Goal: Task Accomplishment & Management: Manage account settings

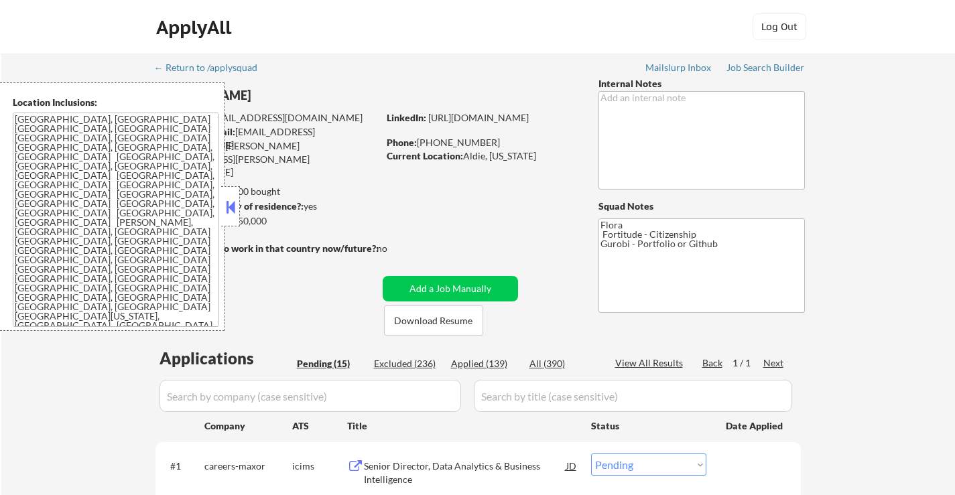
select select ""pending""
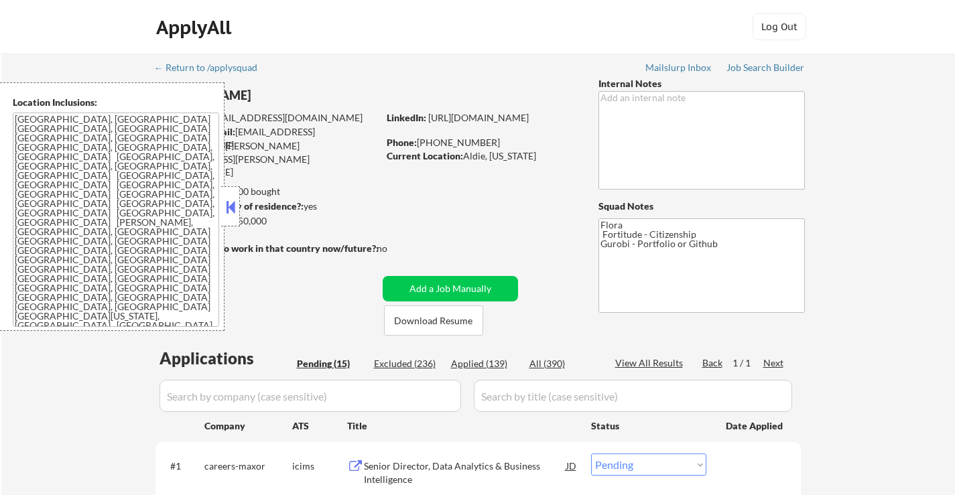
select select ""pending""
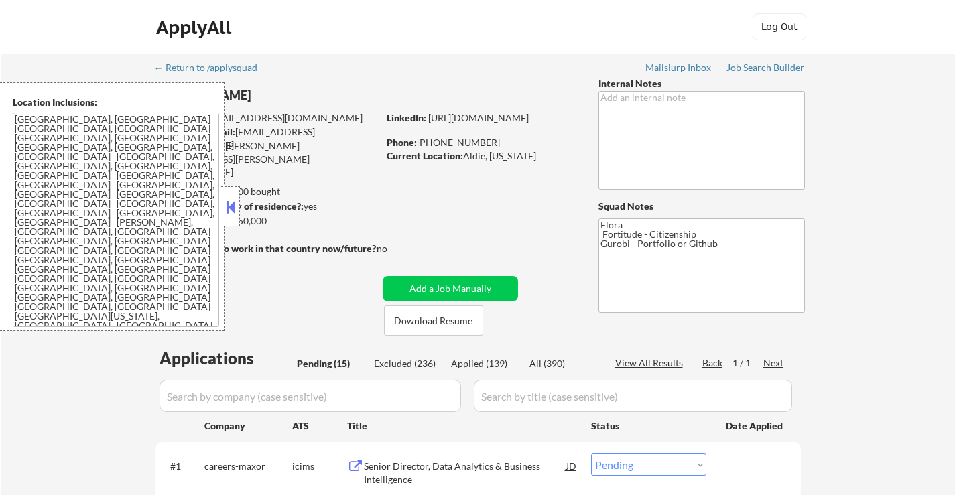
select select ""pending""
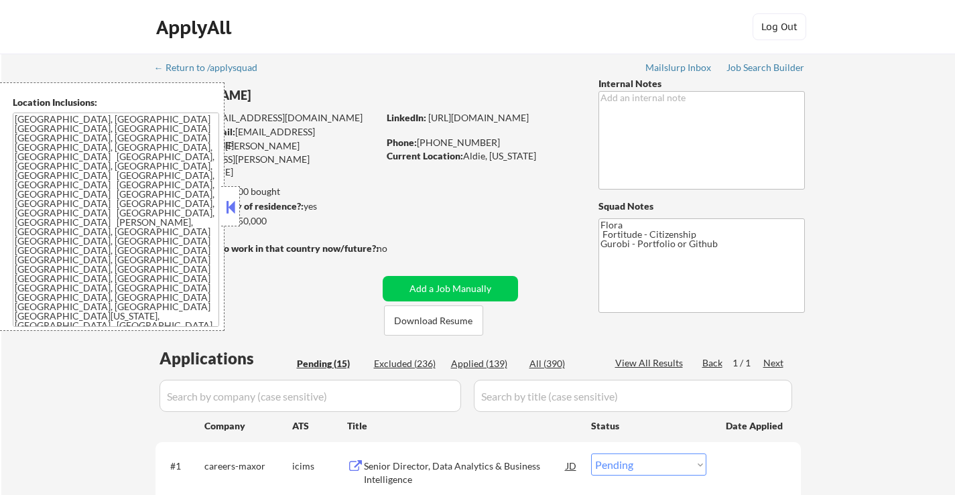
click at [231, 208] on button at bounding box center [230, 207] width 15 height 20
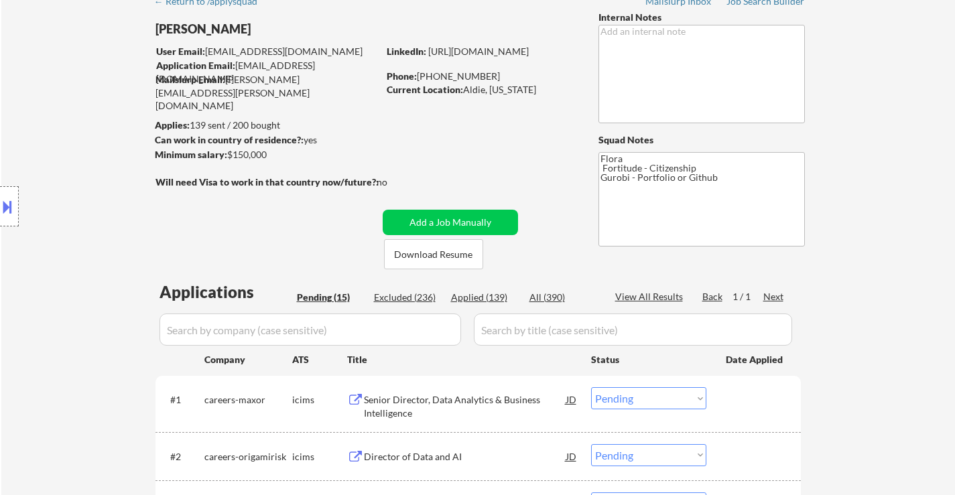
scroll to position [67, 0]
click at [457, 255] on button "Download Resume" at bounding box center [433, 254] width 99 height 30
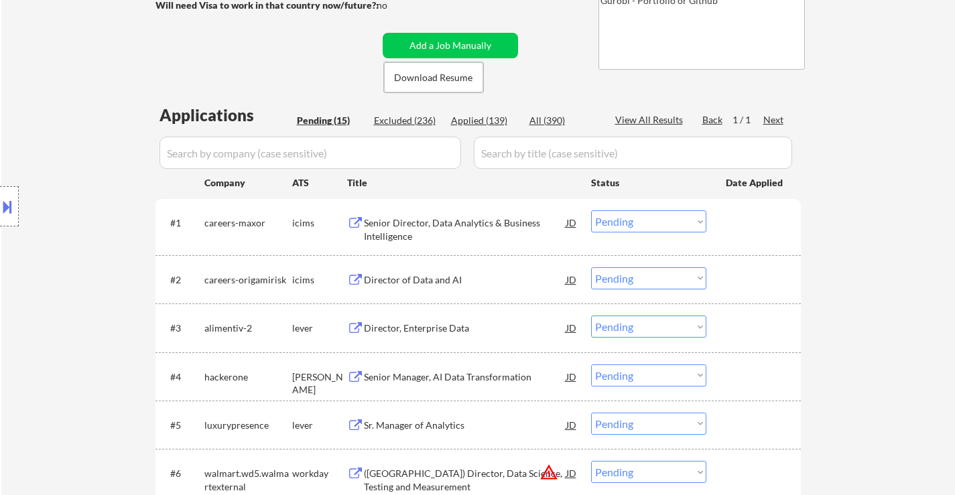
scroll to position [268, 0]
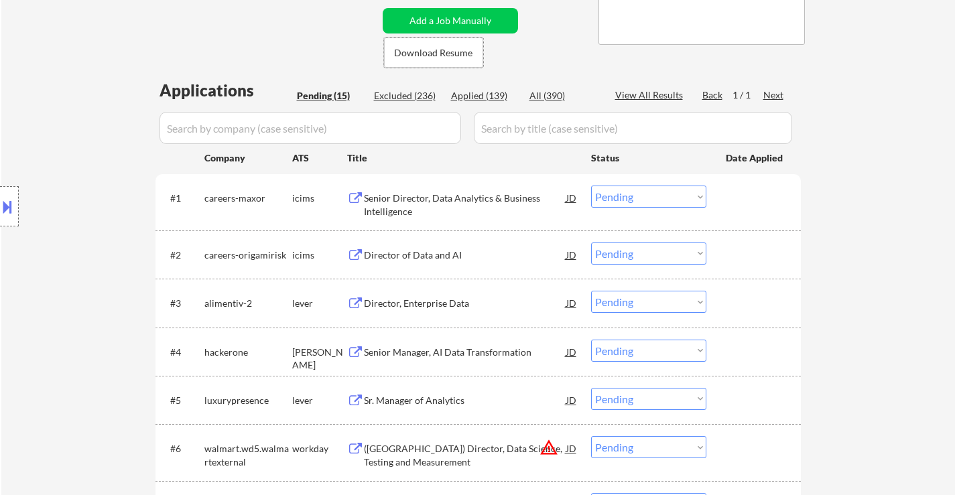
click at [617, 202] on select "Choose an option... Pending Applied Excluded (Questions) Excluded (Expired) Exc…" at bounding box center [648, 197] width 115 height 22
click at [591, 186] on select "Choose an option... Pending Applied Excluded (Questions) Excluded (Expired) Exc…" at bounding box center [648, 197] width 115 height 22
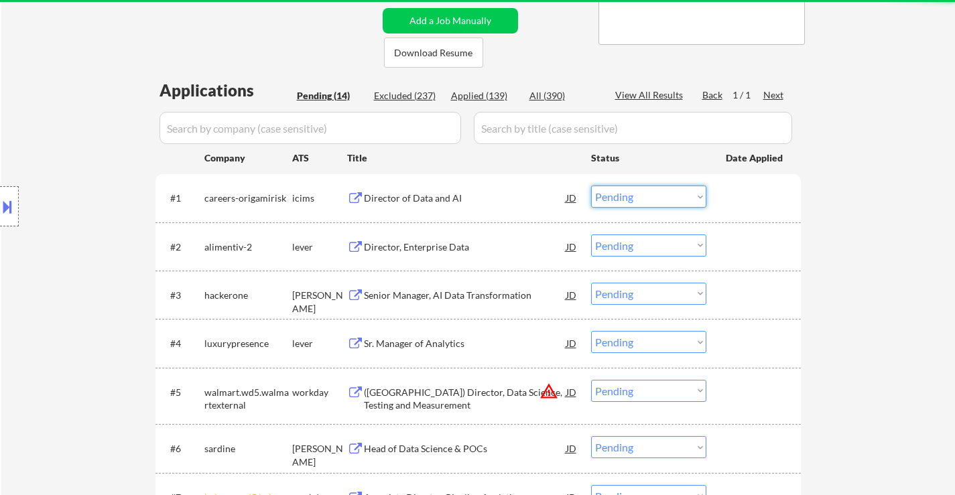
click at [658, 194] on select "Choose an option... Pending Applied Excluded (Questions) Excluded (Expired) Exc…" at bounding box center [648, 197] width 115 height 22
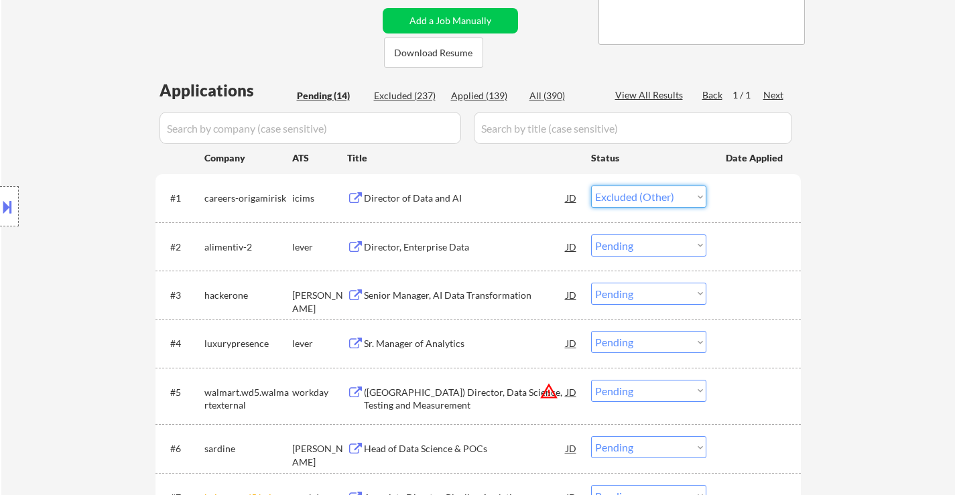
click at [591, 186] on select "Choose an option... Pending Applied Excluded (Questions) Excluded (Expired) Exc…" at bounding box center [648, 197] width 115 height 22
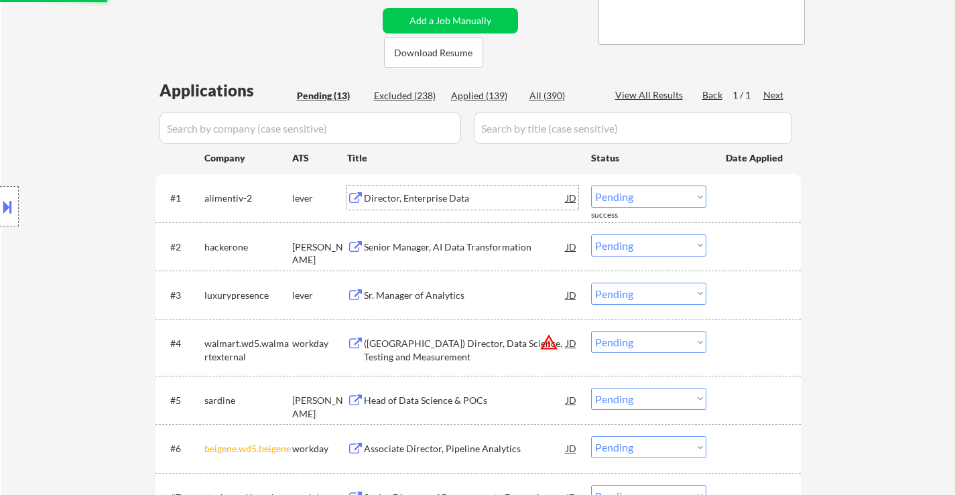
click at [459, 201] on div "Director, Enterprise Data" at bounding box center [465, 198] width 202 height 13
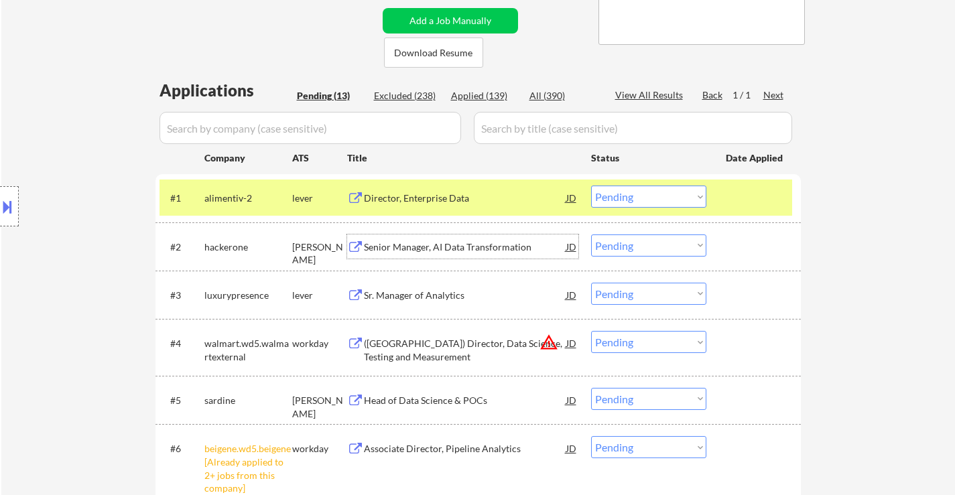
click at [454, 248] on div "Senior Manager, AI Data Transformation" at bounding box center [465, 247] width 202 height 13
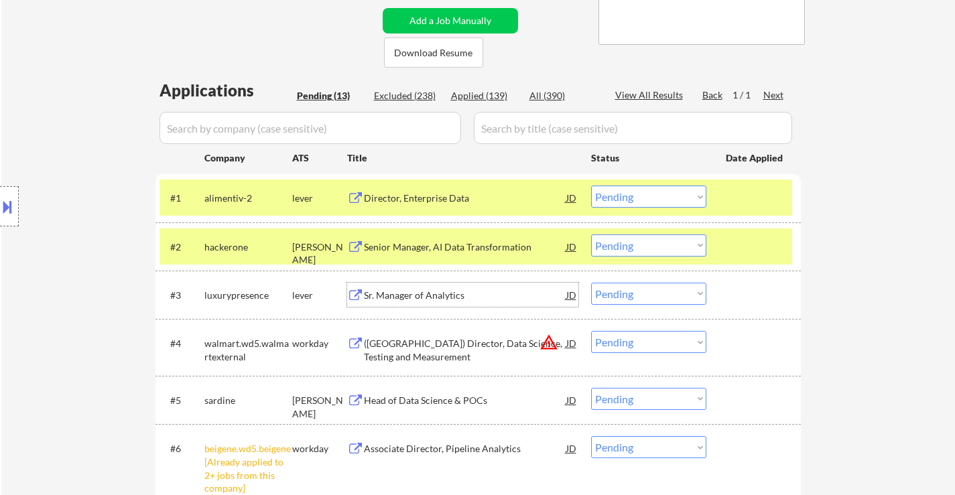
click at [442, 301] on div "Sr. Manager of Analytics" at bounding box center [465, 295] width 202 height 13
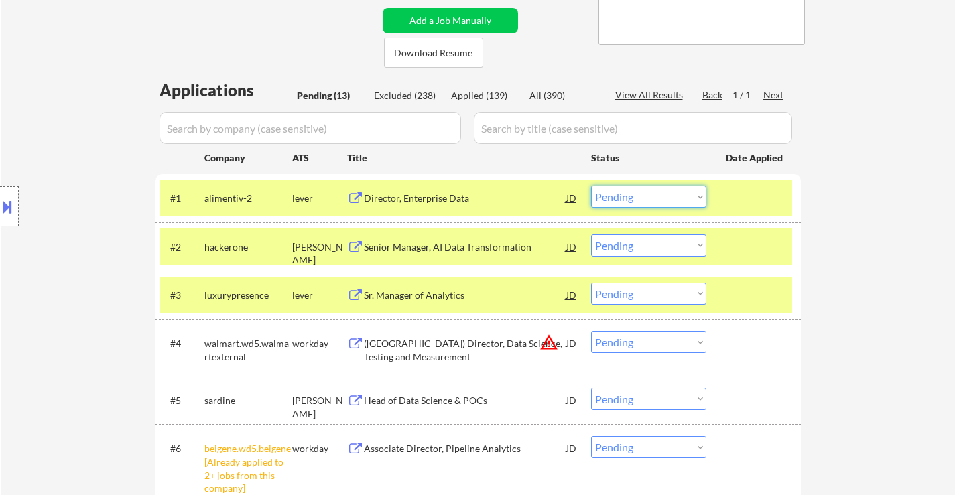
click at [628, 202] on select "Choose an option... Pending Applied Excluded (Questions) Excluded (Expired) Exc…" at bounding box center [648, 197] width 115 height 22
click at [591, 186] on select "Choose an option... Pending Applied Excluded (Questions) Excluded (Expired) Exc…" at bounding box center [648, 197] width 115 height 22
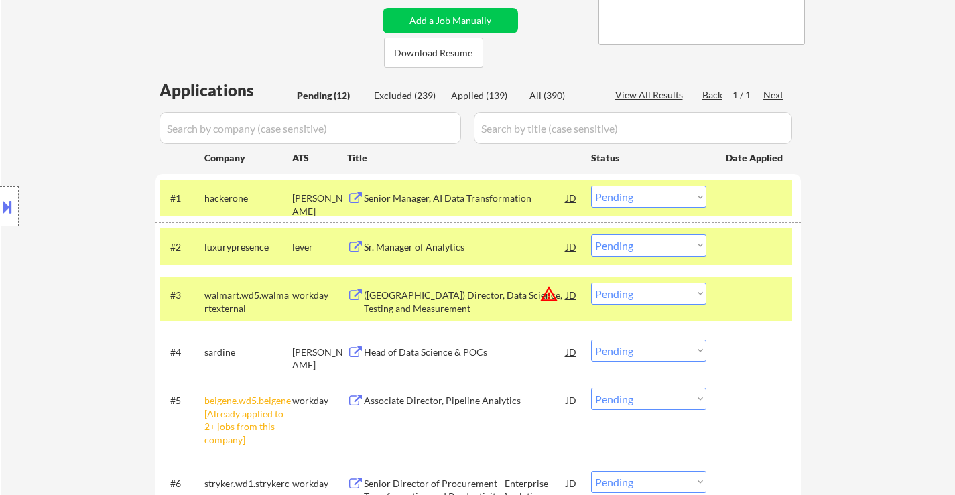
click at [3, 205] on button at bounding box center [7, 207] width 15 height 22
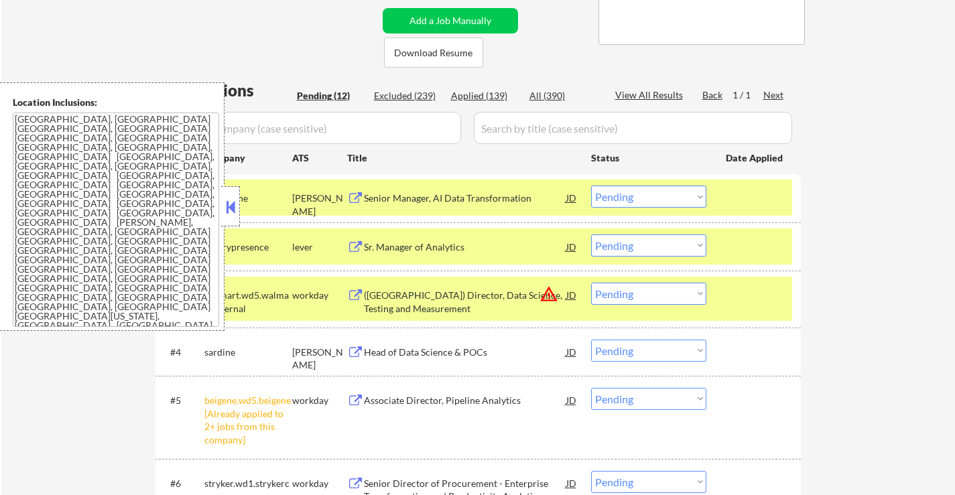
click at [229, 202] on button at bounding box center [230, 207] width 15 height 20
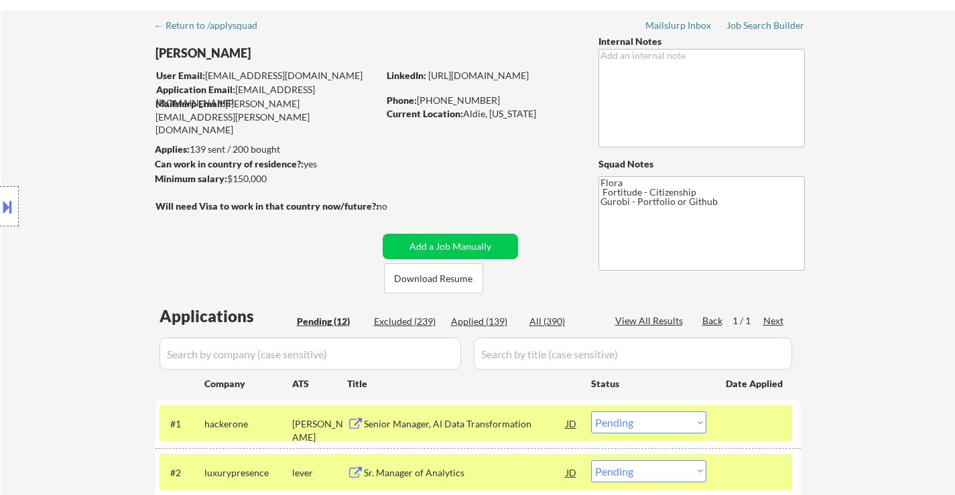
scroll to position [201, 0]
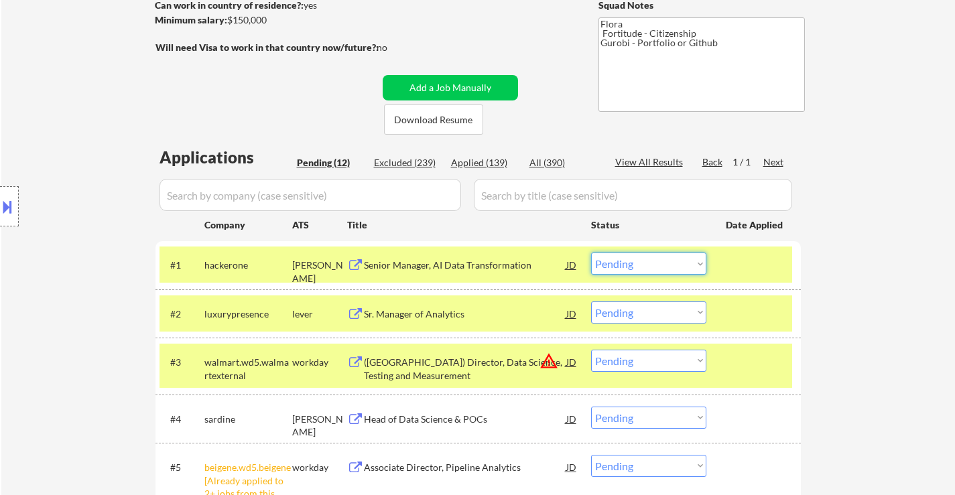
click at [634, 265] on select "Choose an option... Pending Applied Excluded (Questions) Excluded (Expired) Exc…" at bounding box center [648, 264] width 115 height 22
click at [591, 253] on select "Choose an option... Pending Applied Excluded (Questions) Excluded (Expired) Exc…" at bounding box center [648, 264] width 115 height 22
select select ""pending""
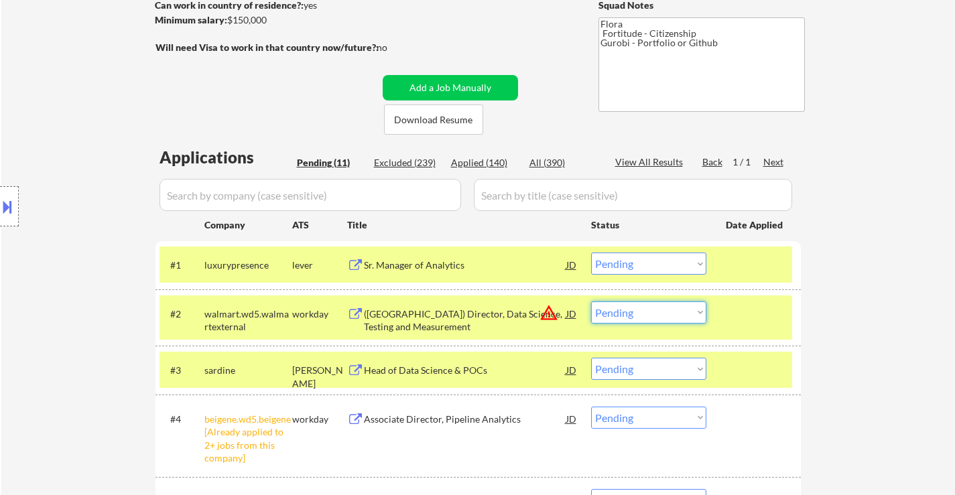
click at [611, 318] on select "Choose an option... Pending Applied Excluded (Questions) Excluded (Expired) Exc…" at bounding box center [648, 313] width 115 height 22
click at [591, 302] on select "Choose an option... Pending Applied Excluded (Questions) Excluded (Expired) Exc…" at bounding box center [648, 313] width 115 height 22
select select ""pending""
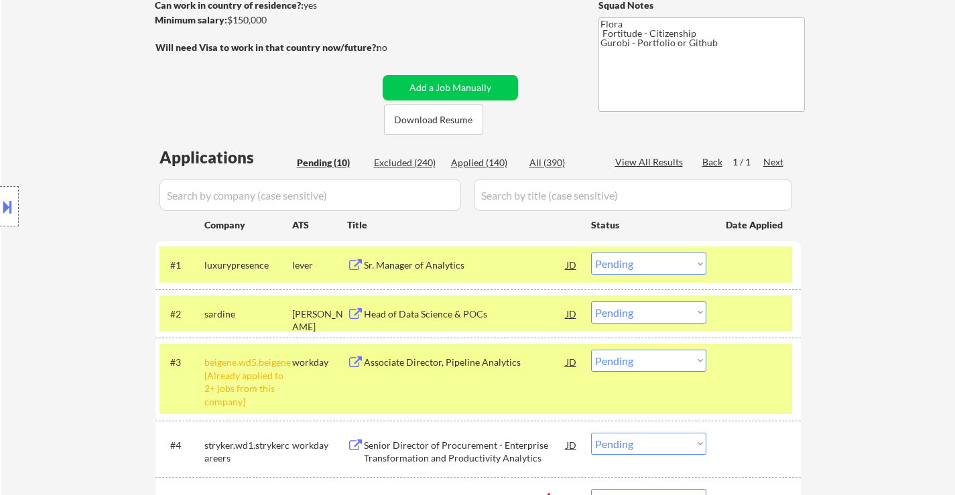
click at [645, 266] on select "Choose an option... Pending Applied Excluded (Questions) Excluded (Expired) Exc…" at bounding box center [648, 264] width 115 height 22
click at [591, 253] on select "Choose an option... Pending Applied Excluded (Questions) Excluded (Expired) Exc…" at bounding box center [648, 264] width 115 height 22
select select ""pending""
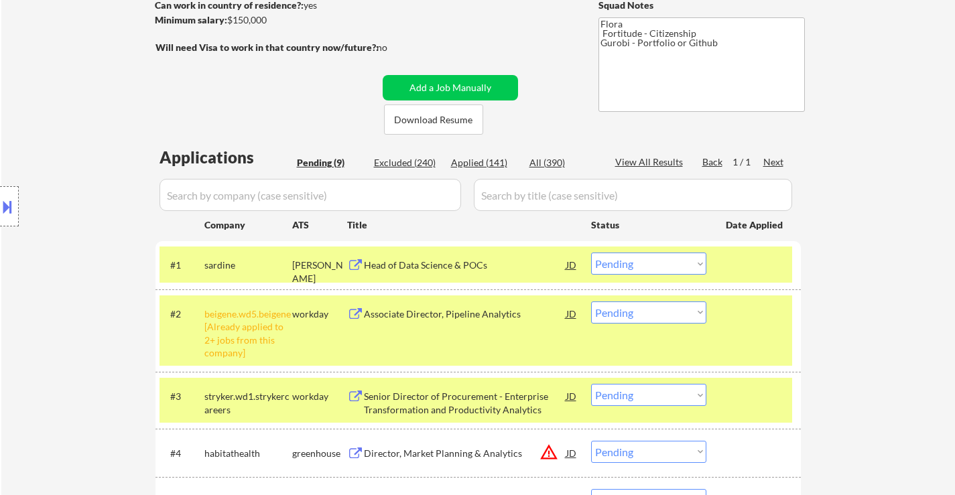
click at [647, 316] on select "Choose an option... Pending Applied Excluded (Questions) Excluded (Expired) Exc…" at bounding box center [648, 313] width 115 height 22
click at [591, 302] on select "Choose an option... Pending Applied Excluded (Questions) Excluded (Expired) Exc…" at bounding box center [648, 313] width 115 height 22
select select ""pending""
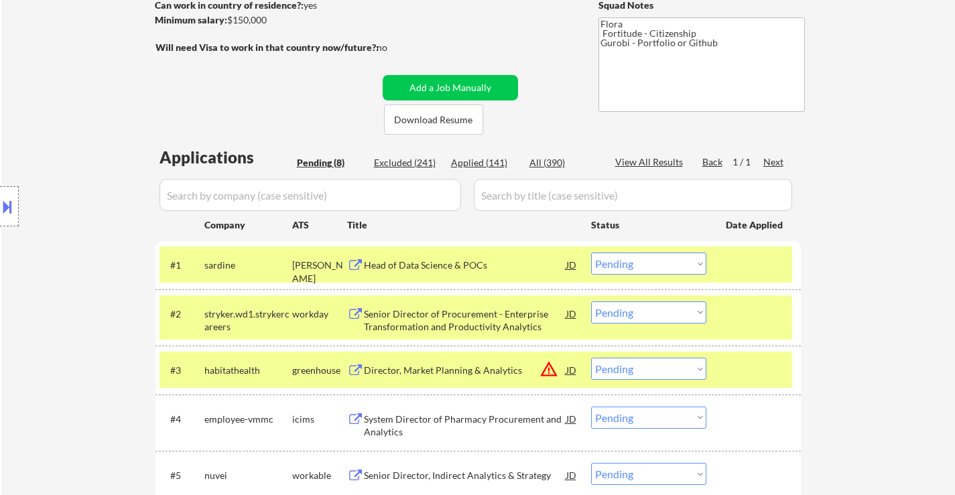
click at [450, 261] on div "Head of Data Science & POCs" at bounding box center [465, 265] width 202 height 13
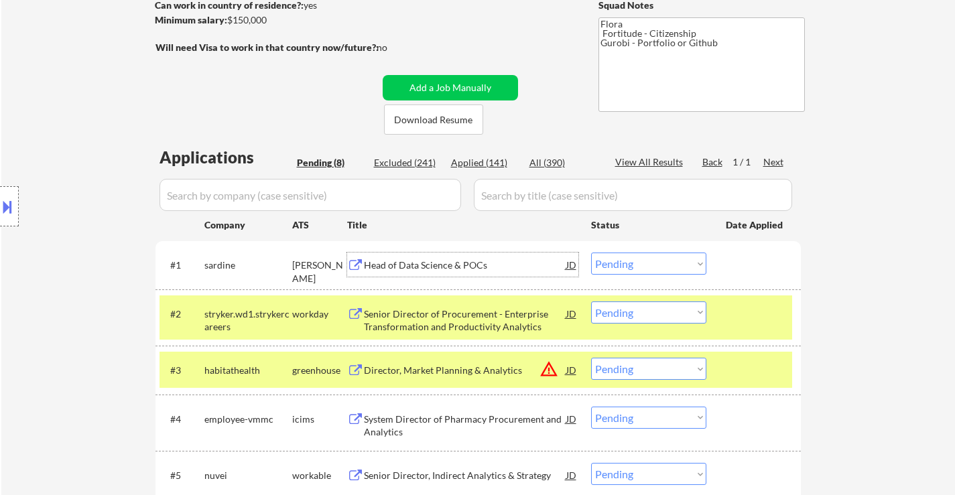
click at [686, 265] on select "Choose an option... Pending Applied Excluded (Questions) Excluded (Expired) Exc…" at bounding box center [648, 264] width 115 height 22
click at [591, 253] on select "Choose an option... Pending Applied Excluded (Questions) Excluded (Expired) Exc…" at bounding box center [648, 264] width 115 height 22
select select ""pending""
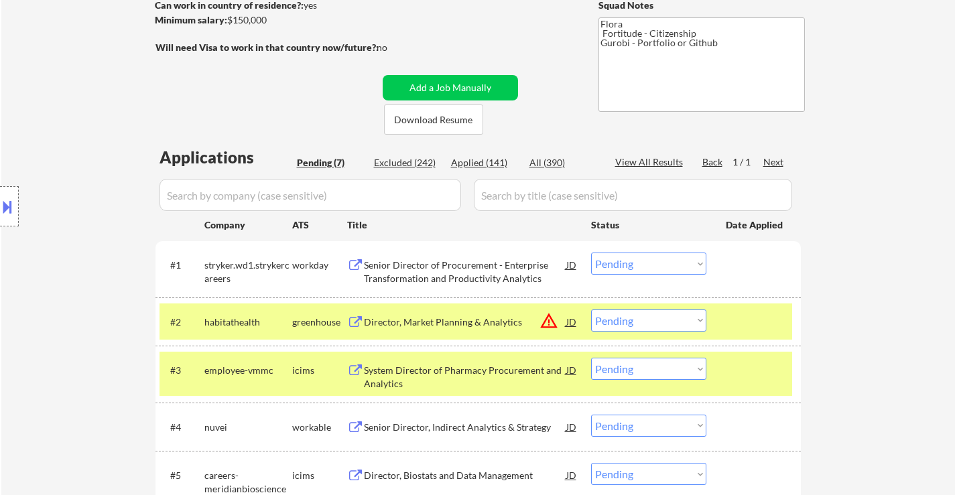
click at [450, 266] on div "Senior Director of Procurement - Enterprise Transformation and Productivity Ana…" at bounding box center [465, 272] width 202 height 26
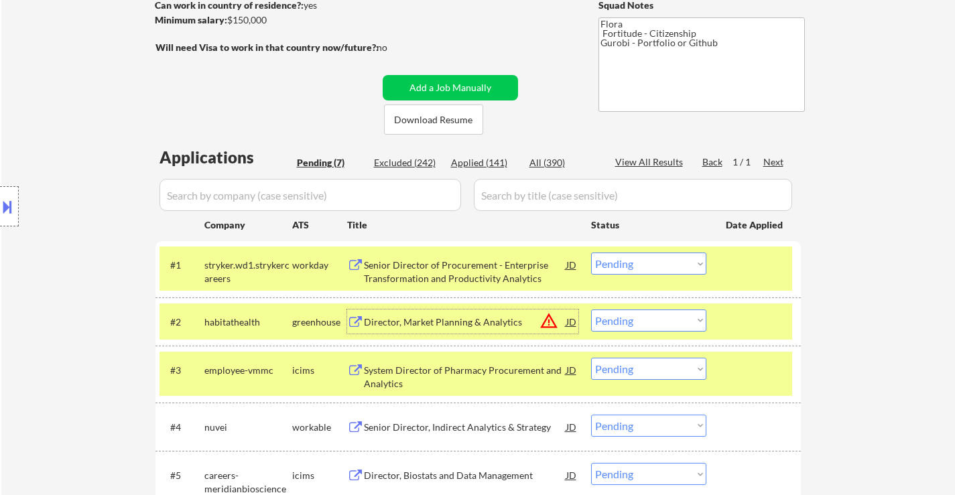
click at [458, 326] on div "Director, Market Planning & Analytics" at bounding box center [465, 322] width 202 height 13
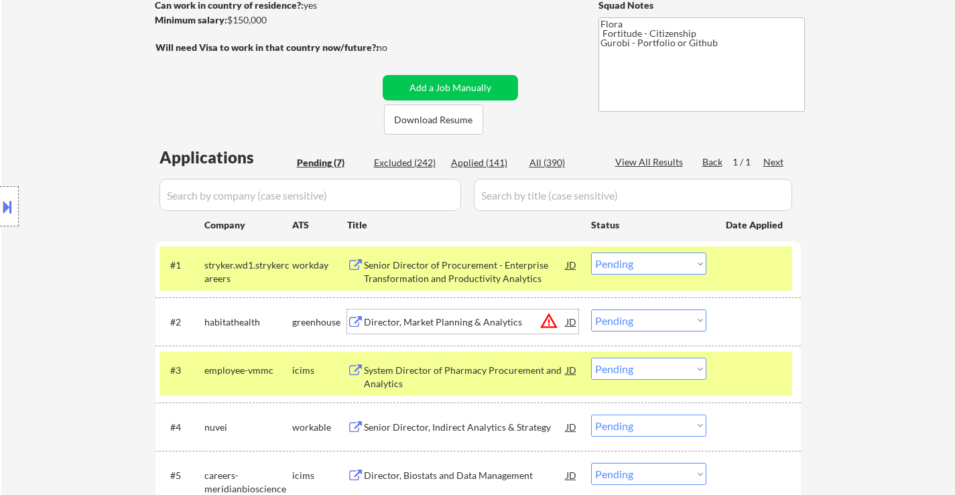
click at [611, 321] on select "Choose an option... Pending Applied Excluded (Questions) Excluded (Expired) Exc…" at bounding box center [648, 321] width 115 height 22
click at [591, 310] on select "Choose an option... Pending Applied Excluded (Questions) Excluded (Expired) Exc…" at bounding box center [648, 321] width 115 height 22
select select ""pending""
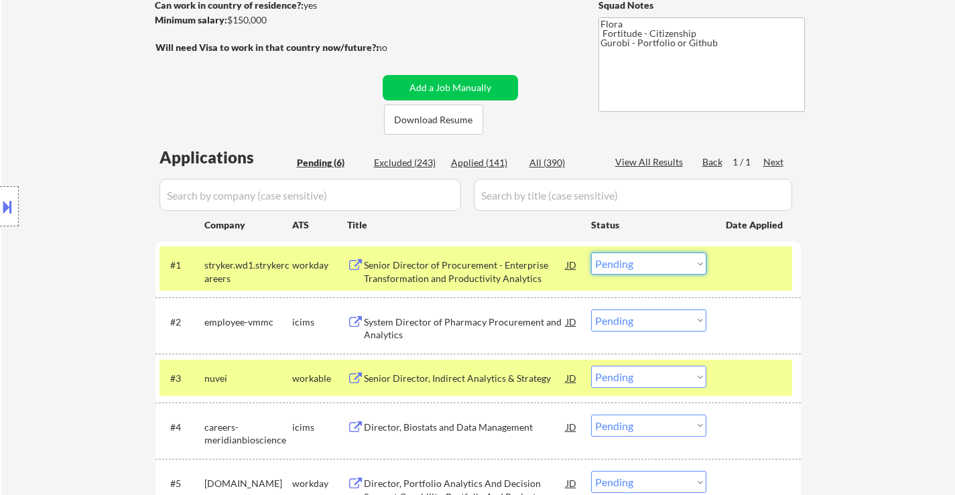
click at [668, 264] on select "Choose an option... Pending Applied Excluded (Questions) Excluded (Expired) Exc…" at bounding box center [648, 264] width 115 height 22
click at [591, 253] on select "Choose an option... Pending Applied Excluded (Questions) Excluded (Expired) Exc…" at bounding box center [648, 264] width 115 height 22
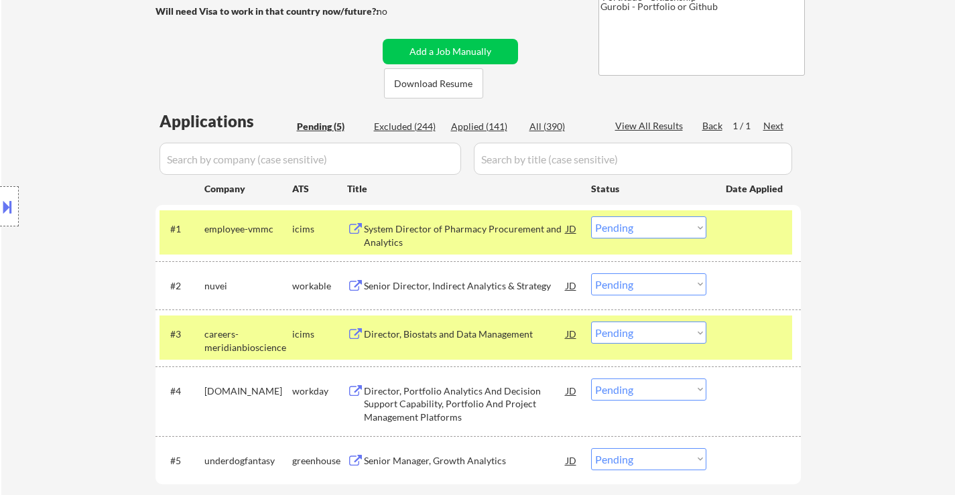
scroll to position [268, 0]
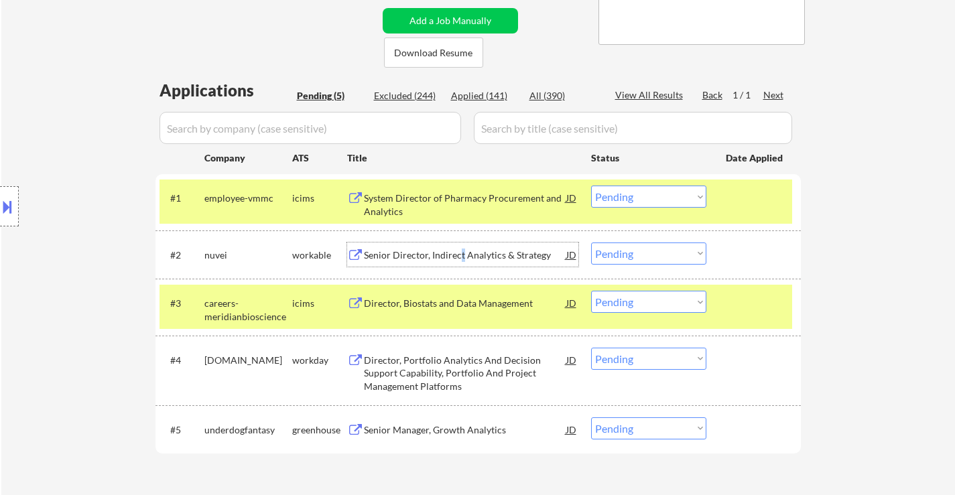
click at [463, 257] on div "Senior Director, Indirect Analytics & Strategy" at bounding box center [465, 255] width 202 height 13
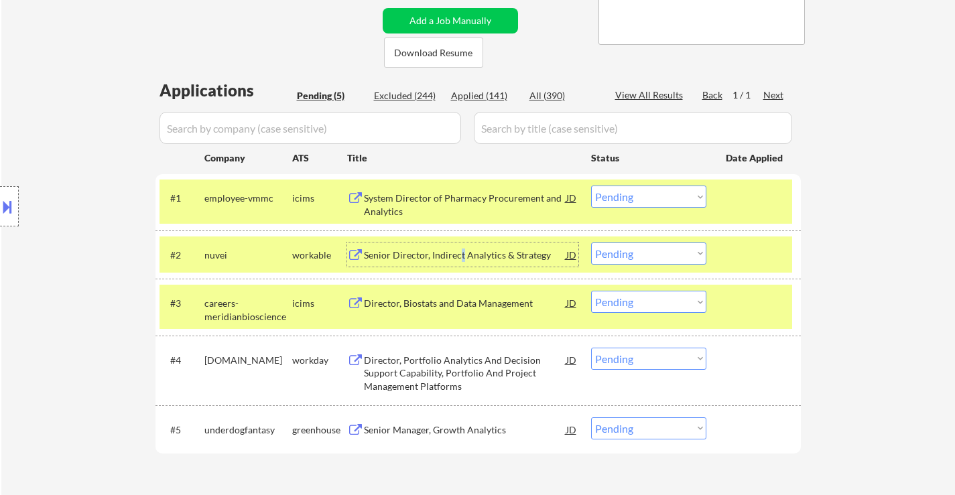
click at [673, 195] on select "Choose an option... Pending Applied Excluded (Questions) Excluded (Expired) Exc…" at bounding box center [648, 197] width 115 height 22
click at [591, 186] on select "Choose an option... Pending Applied Excluded (Questions) Excluded (Expired) Exc…" at bounding box center [648, 197] width 115 height 22
select select ""pending""
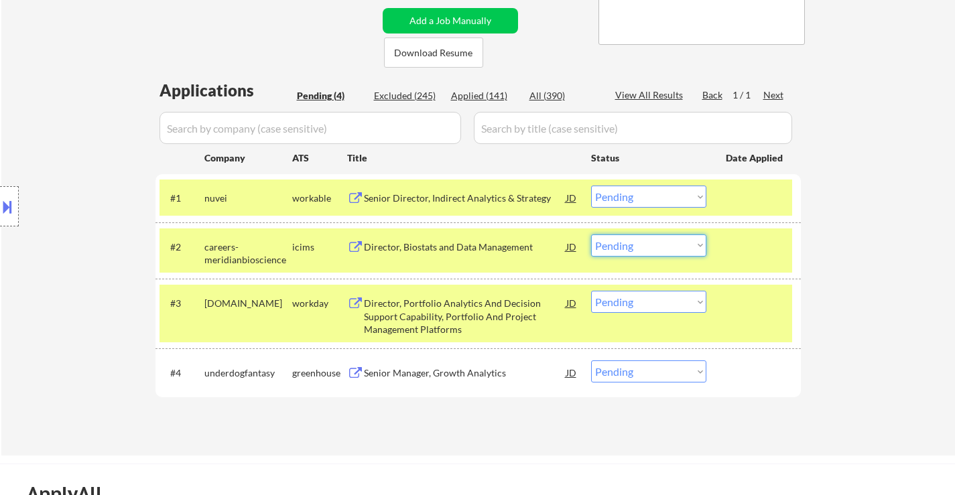
click at [653, 247] on select "Choose an option... Pending Applied Excluded (Questions) Excluded (Expired) Exc…" at bounding box center [648, 246] width 115 height 22
click at [591, 235] on select "Choose an option... Pending Applied Excluded (Questions) Excluded (Expired) Exc…" at bounding box center [648, 246] width 115 height 22
select select ""pending""
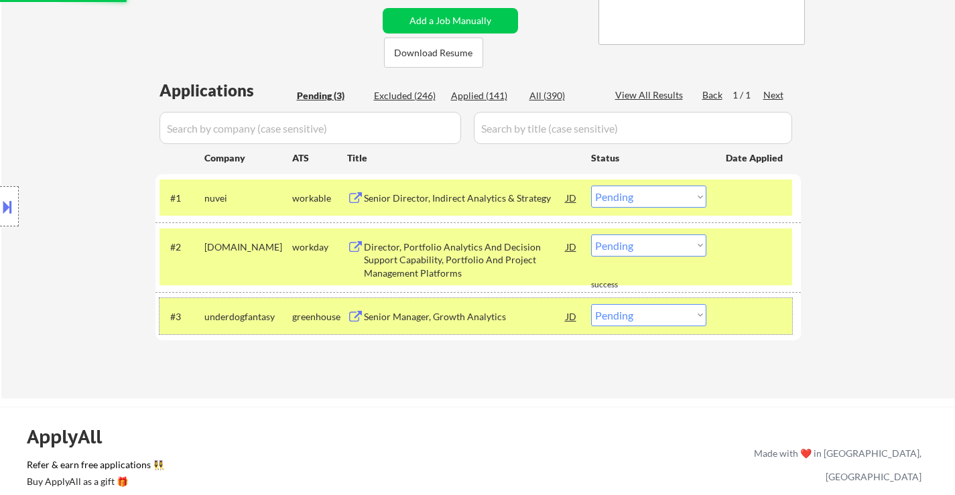
click at [715, 310] on div "#3 underdogfantasy greenhouse Senior Manager, Growth Analytics JD warning_amber…" at bounding box center [476, 316] width 633 height 36
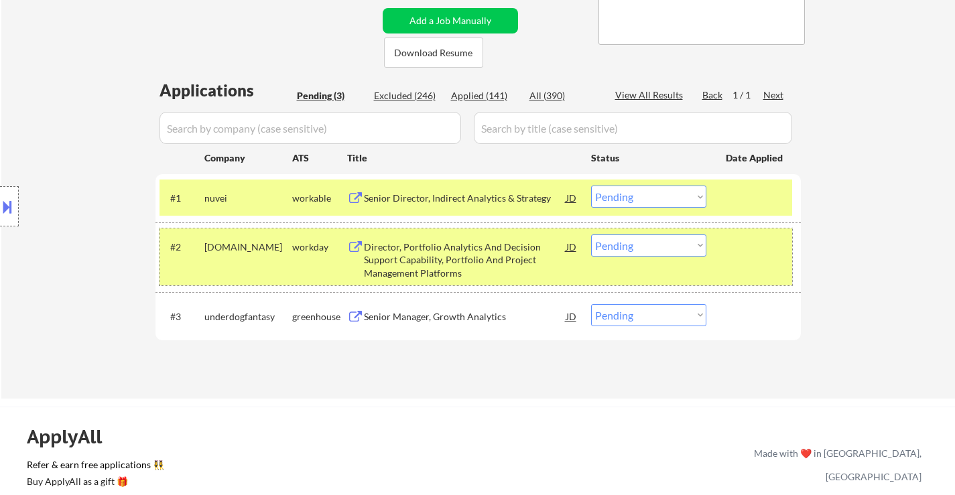
click at [734, 250] on div at bounding box center [755, 247] width 59 height 24
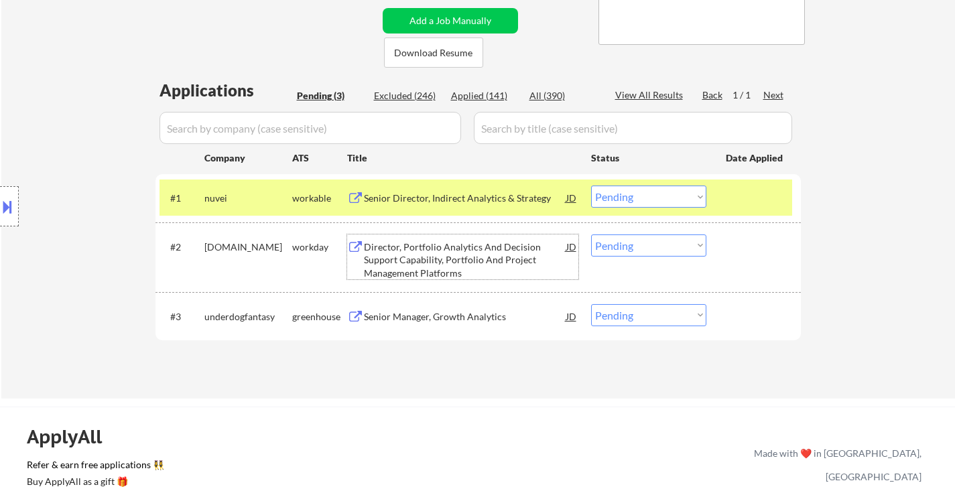
click at [469, 256] on div "Director, Portfolio Analytics And Decision Support Capability, Portfolio And Pr…" at bounding box center [465, 261] width 202 height 40
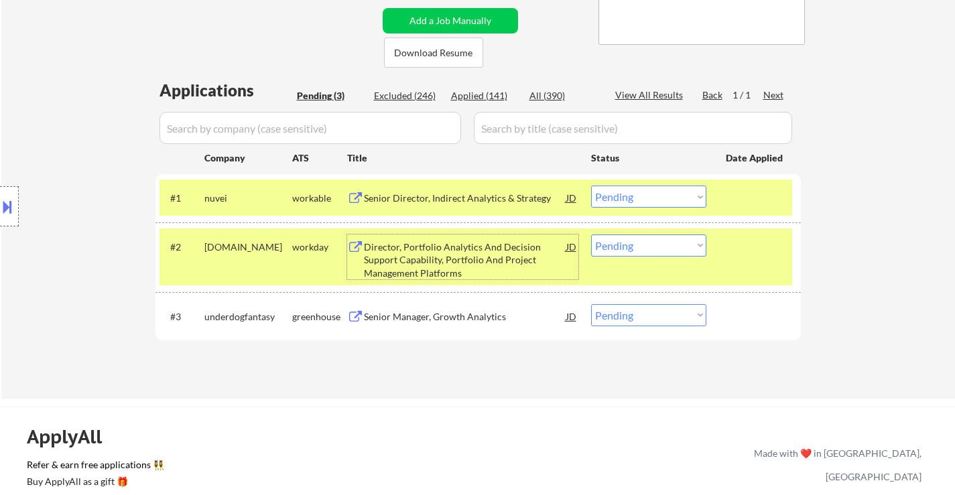
click at [615, 198] on select "Choose an option... Pending Applied Excluded (Questions) Excluded (Expired) Exc…" at bounding box center [648, 197] width 115 height 22
click at [591, 186] on select "Choose an option... Pending Applied Excluded (Questions) Excluded (Expired) Exc…" at bounding box center [648, 197] width 115 height 22
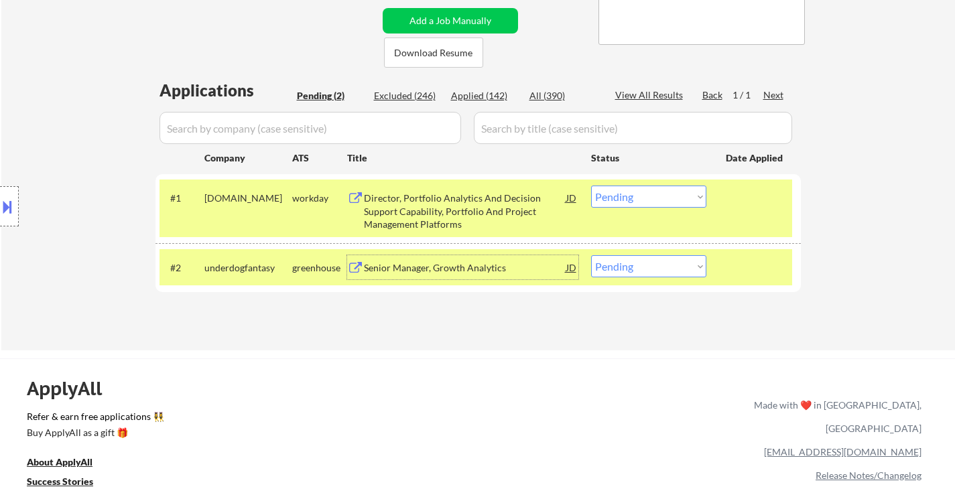
click at [452, 273] on div "Senior Manager, Growth Analytics" at bounding box center [465, 267] width 202 height 13
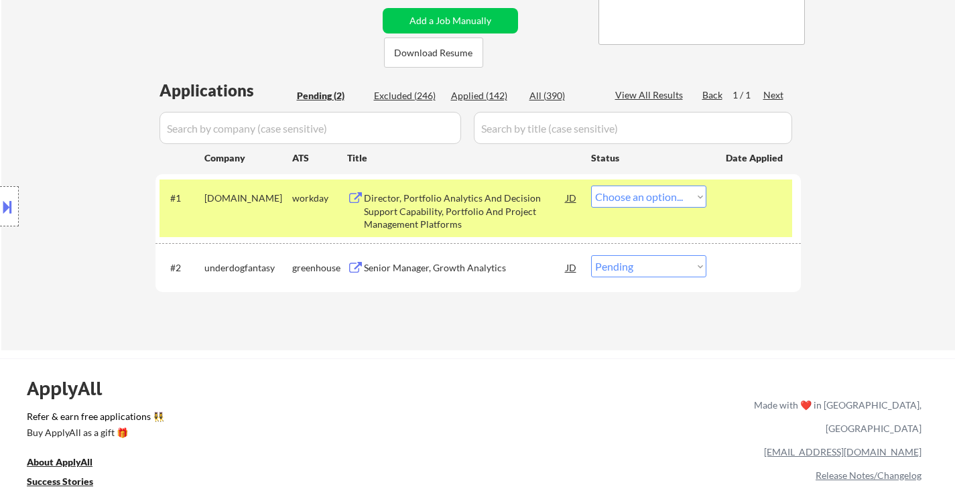
select select ""pending""
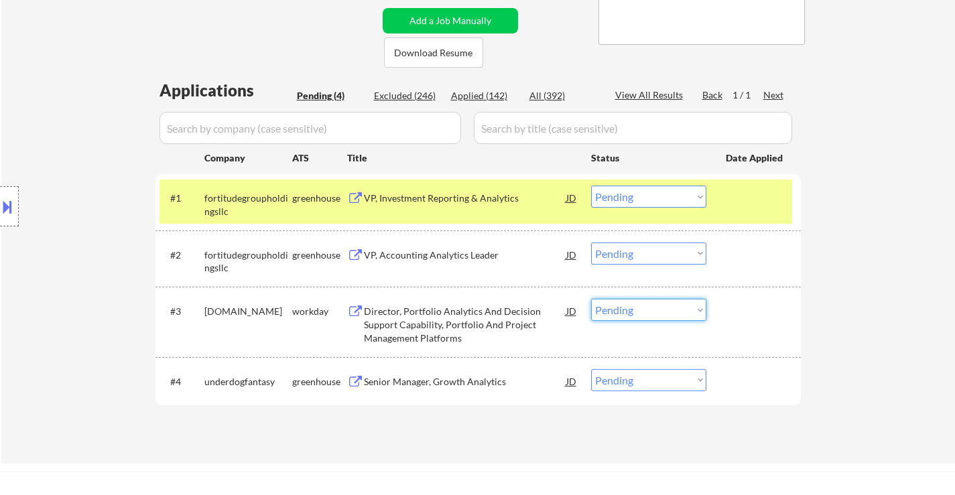
click at [623, 312] on select "Choose an option... Pending Applied Excluded (Questions) Excluded (Expired) Exc…" at bounding box center [648, 310] width 115 height 22
click at [591, 299] on select "Choose an option... Pending Applied Excluded (Questions) Excluded (Expired) Exc…" at bounding box center [648, 310] width 115 height 22
select select ""pending""
